Goal: Information Seeking & Learning: Learn about a topic

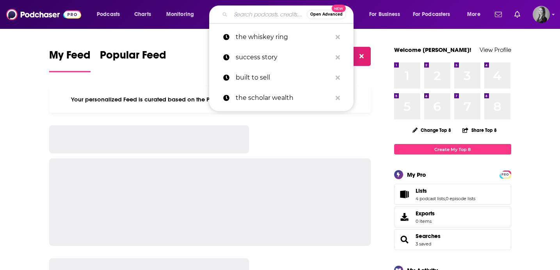
click at [262, 11] on input "Search podcasts, credits, & more..." at bounding box center [269, 14] width 76 height 12
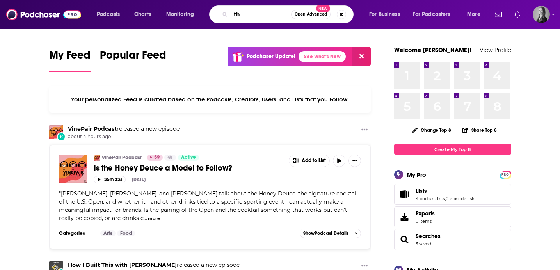
type input "t"
type input "bourbon showdown"
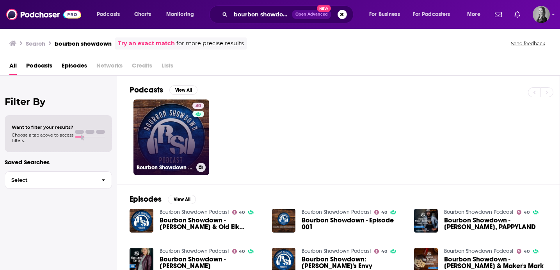
click at [162, 145] on link "40 Bourbon Showdown Podcast" at bounding box center [171, 138] width 76 height 76
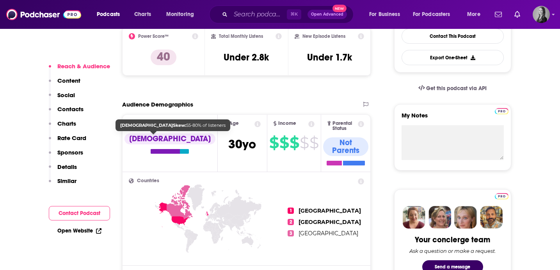
scroll to position [214, 0]
